Goal: Transaction & Acquisition: Purchase product/service

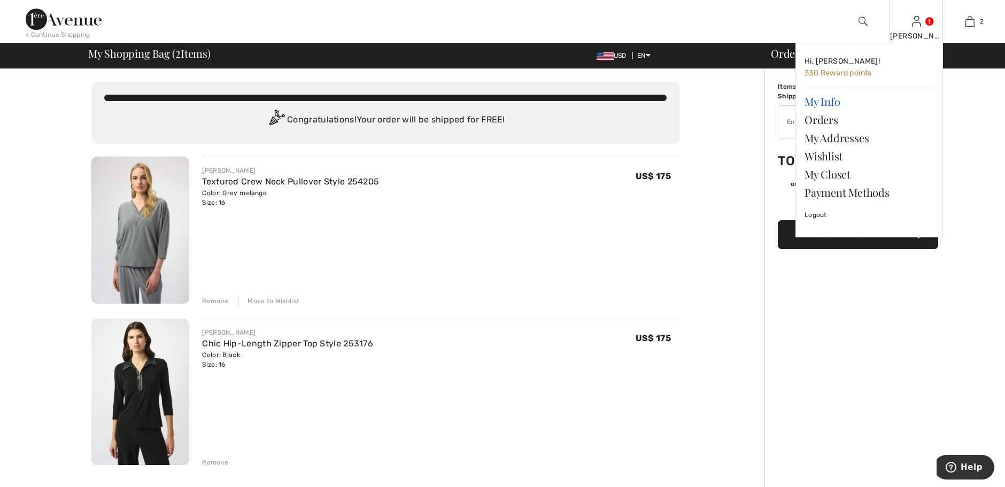
click at [832, 102] on link "My Info" at bounding box center [868, 101] width 129 height 18
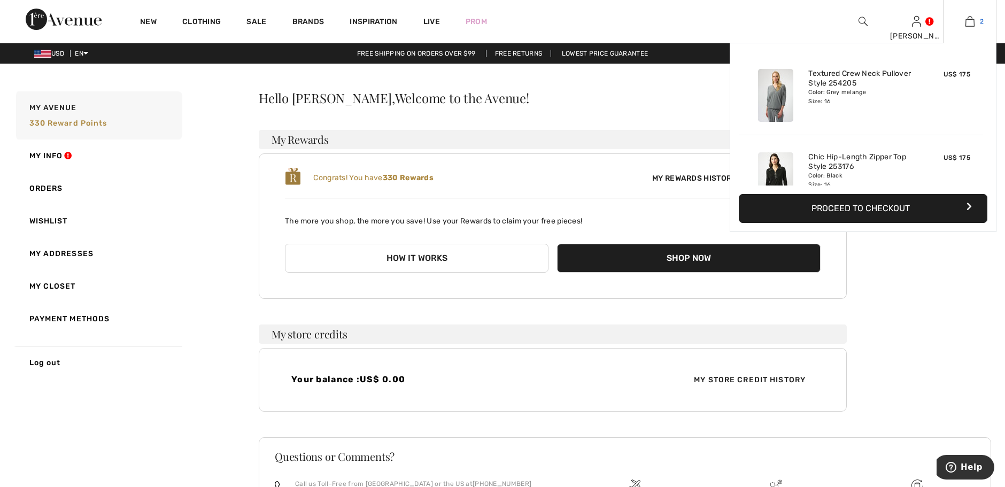
click at [973, 25] on img at bounding box center [969, 21] width 9 height 13
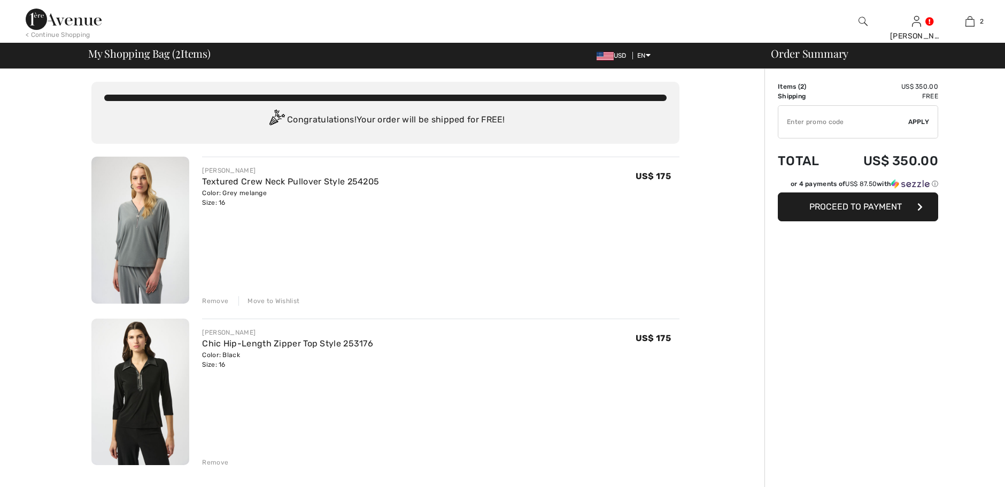
click at [854, 192] on button "Proceed to Payment" at bounding box center [858, 206] width 160 height 29
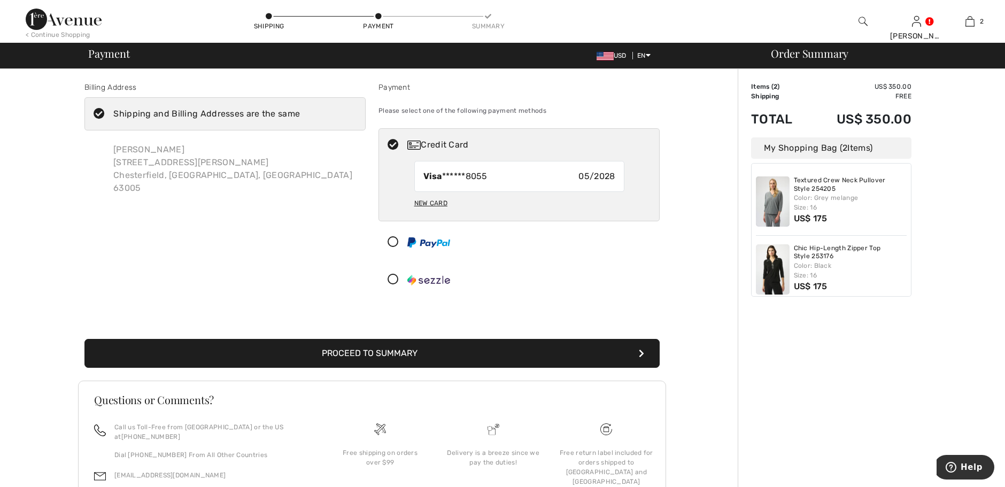
click at [418, 355] on button "Proceed to Summary" at bounding box center [371, 353] width 575 height 29
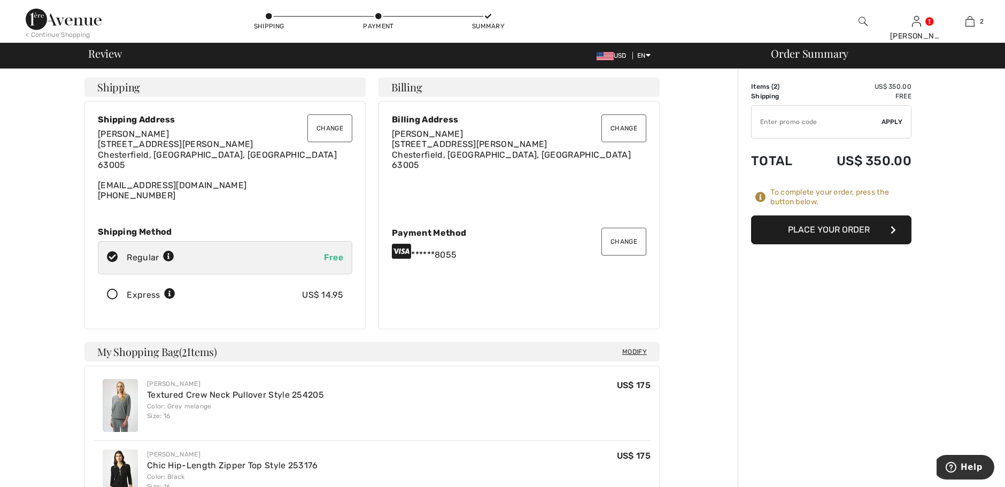
click at [814, 228] on button "Place Your Order" at bounding box center [831, 229] width 160 height 29
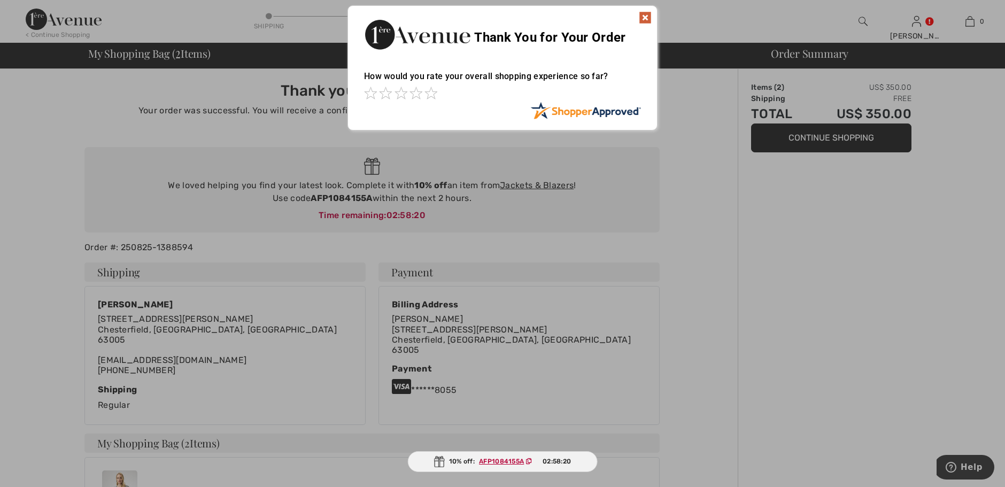
click at [646, 17] on img at bounding box center [645, 17] width 13 height 13
